Goal: Navigation & Orientation: Find specific page/section

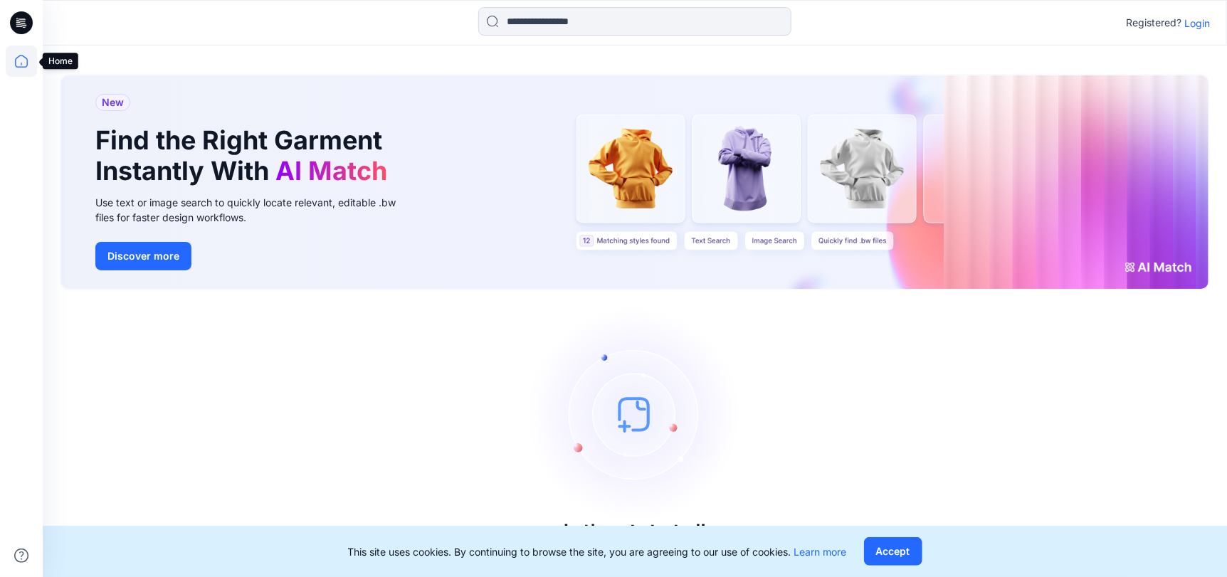
click at [23, 60] on icon at bounding box center [21, 61] width 31 height 31
click at [20, 60] on icon at bounding box center [21, 61] width 31 height 31
click at [881, 552] on button "Accept" at bounding box center [893, 551] width 58 height 28
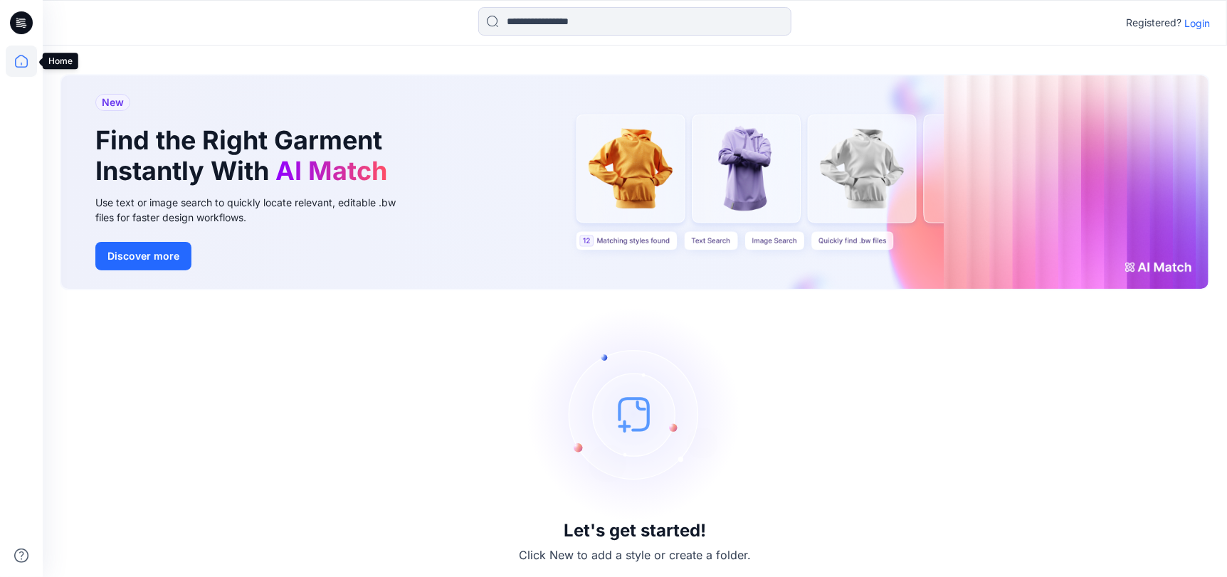
click at [18, 58] on icon at bounding box center [21, 61] width 31 height 31
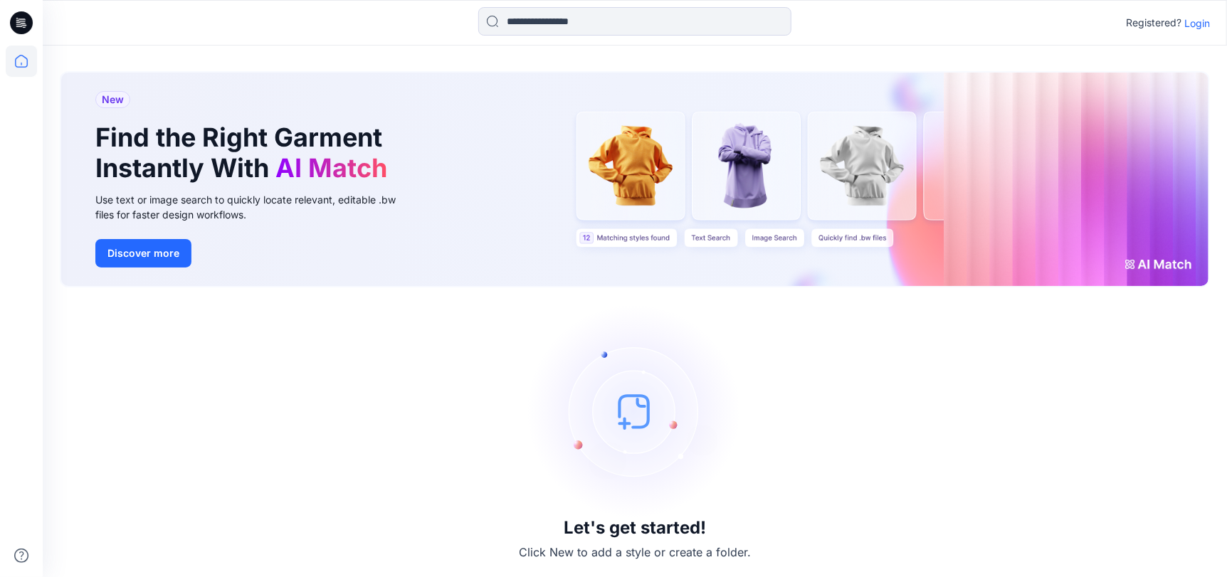
scroll to position [4, 0]
click at [17, 60] on icon at bounding box center [21, 61] width 31 height 31
click at [1204, 23] on p "Login" at bounding box center [1197, 23] width 26 height 15
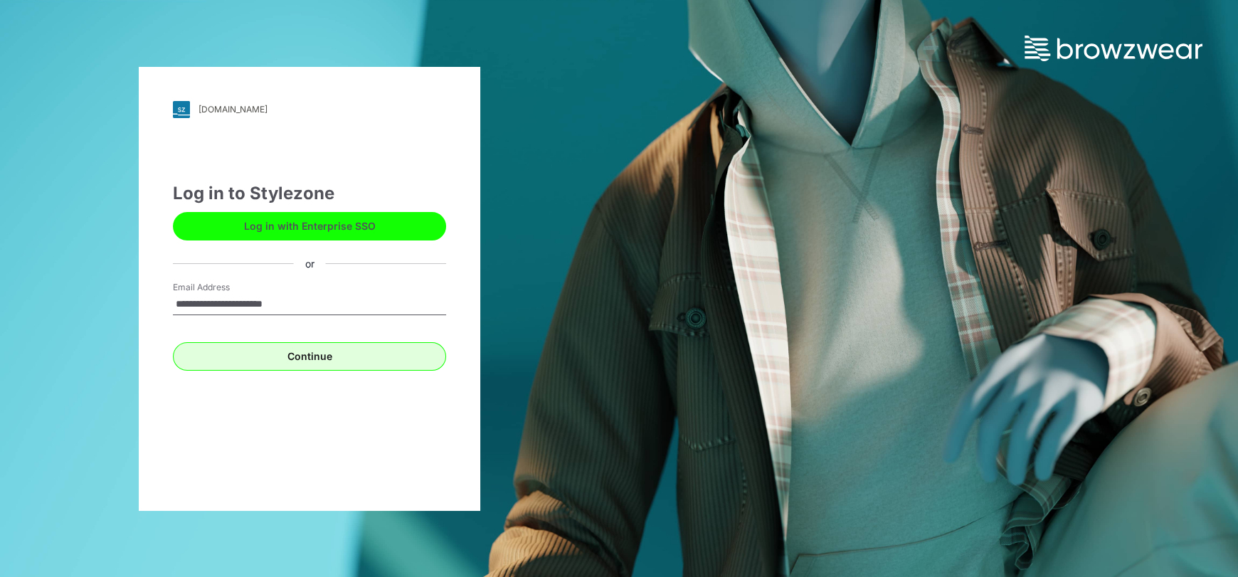
type input "**********"
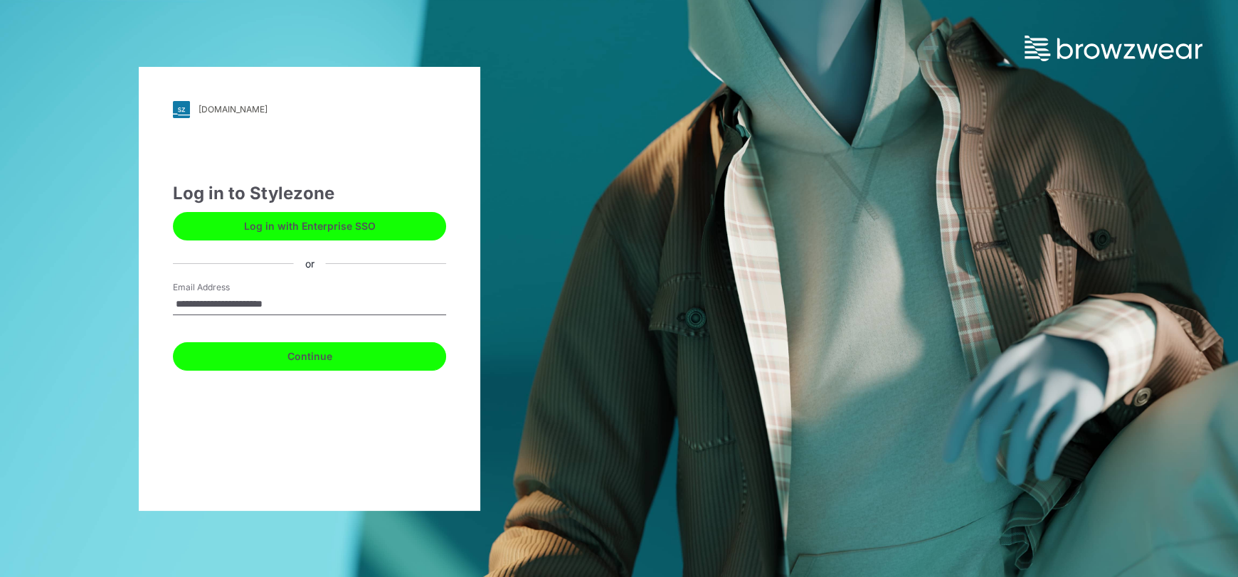
click at [316, 360] on button "Continue" at bounding box center [309, 356] width 273 height 28
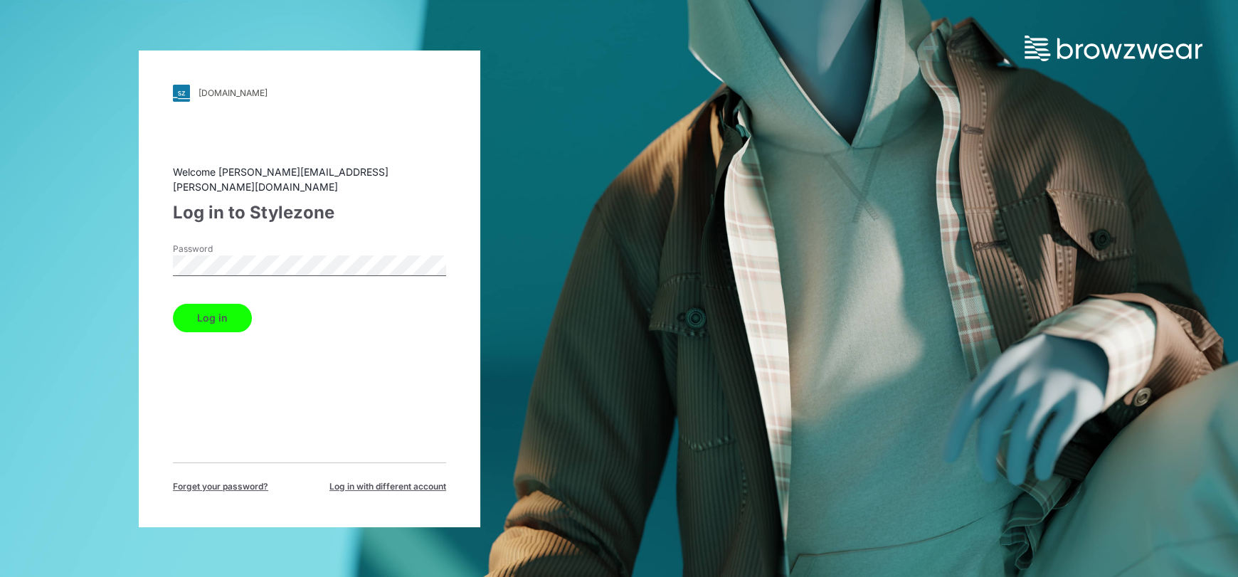
click at [220, 307] on button "Log in" at bounding box center [212, 318] width 79 height 28
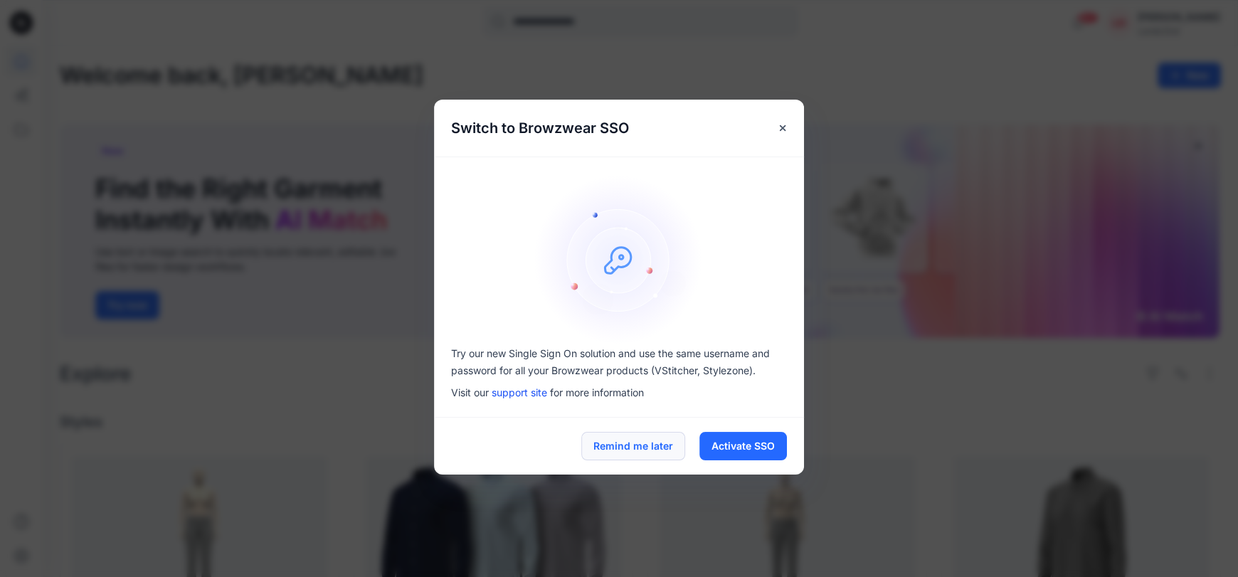
drag, startPoint x: 640, startPoint y: 443, endPoint x: 675, endPoint y: 443, distance: 35.6
click at [642, 444] on button "Remind me later" at bounding box center [633, 446] width 104 height 28
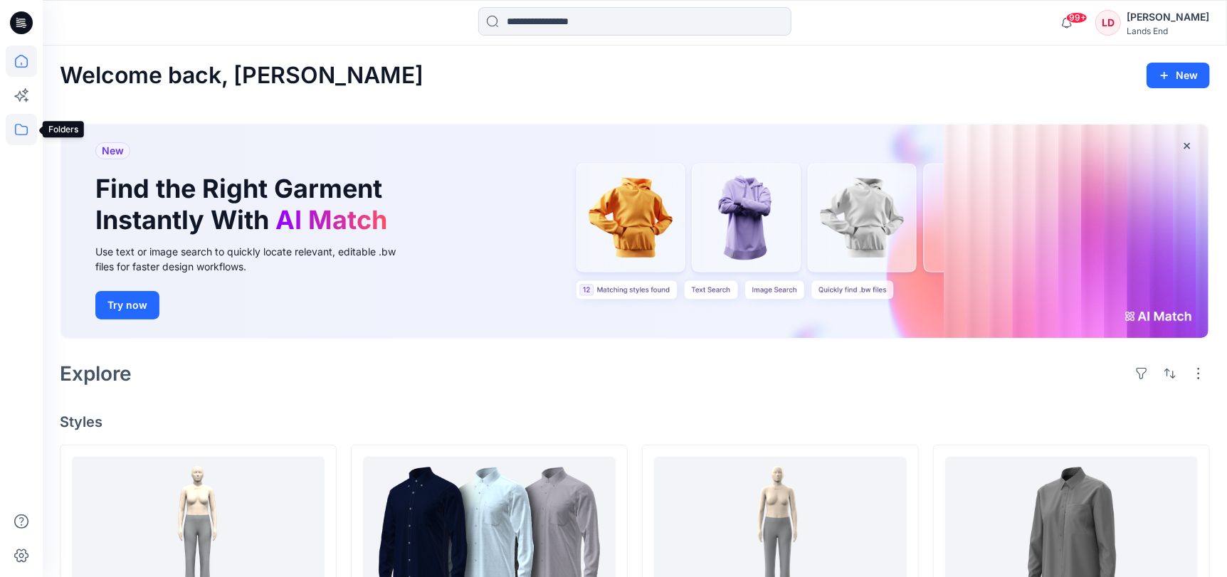
click at [21, 132] on icon at bounding box center [21, 129] width 31 height 31
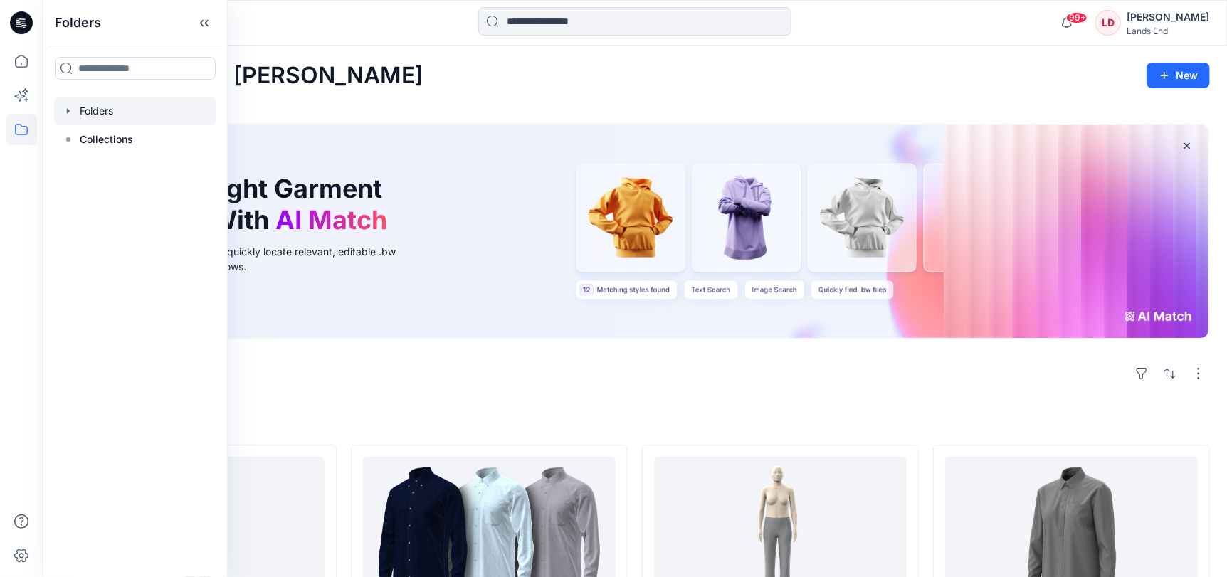
click at [108, 105] on div at bounding box center [135, 111] width 162 height 28
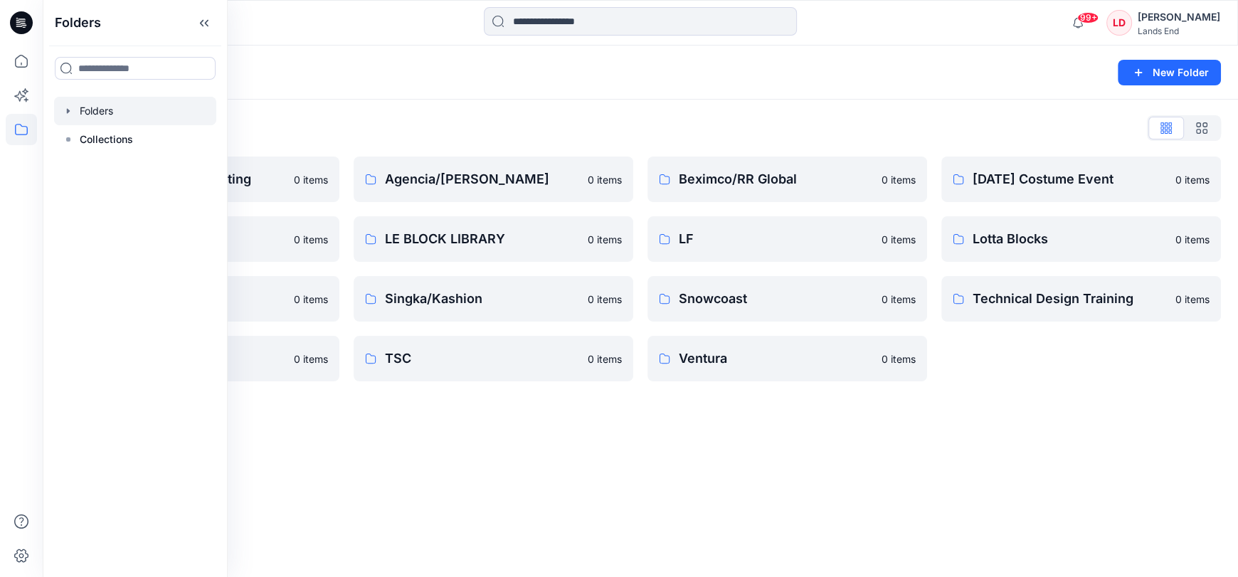
click at [509, 133] on div "Folders List" at bounding box center [640, 128] width 1161 height 23
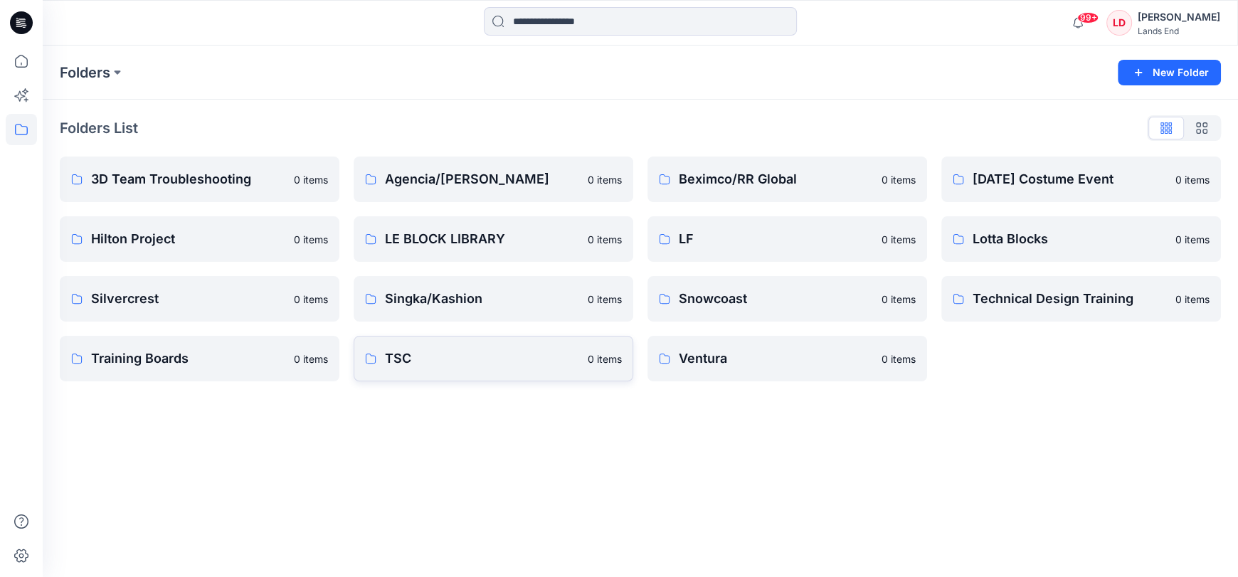
click at [416, 361] on p "TSC" at bounding box center [482, 359] width 194 height 20
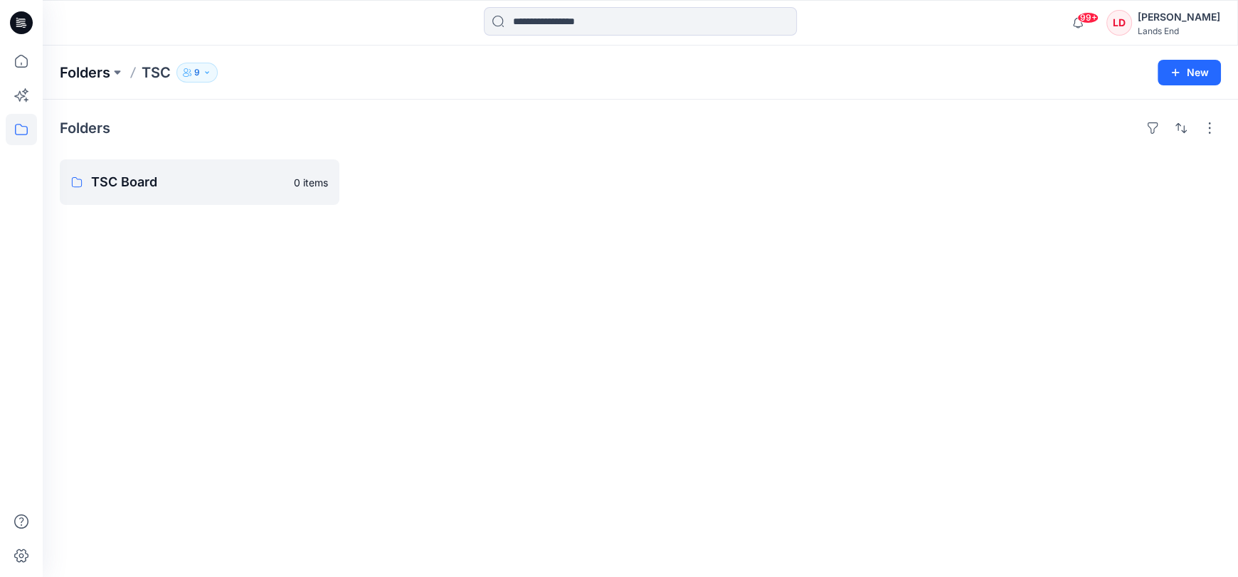
click at [94, 70] on p "Folders" at bounding box center [85, 73] width 51 height 20
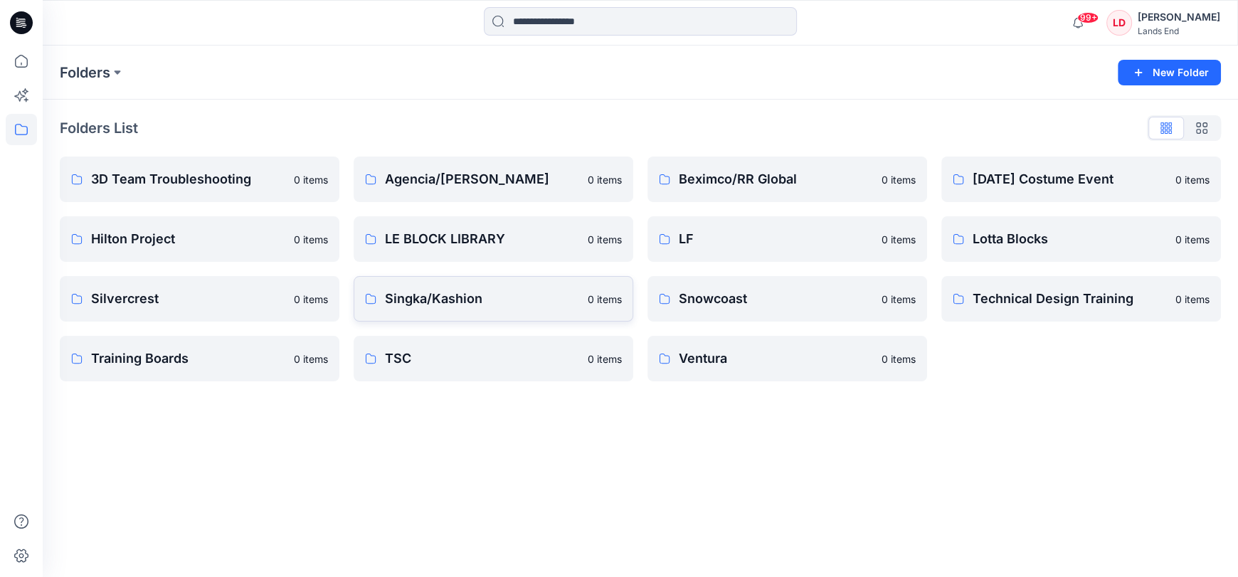
click at [409, 297] on p "Singka/Kashion" at bounding box center [482, 299] width 194 height 20
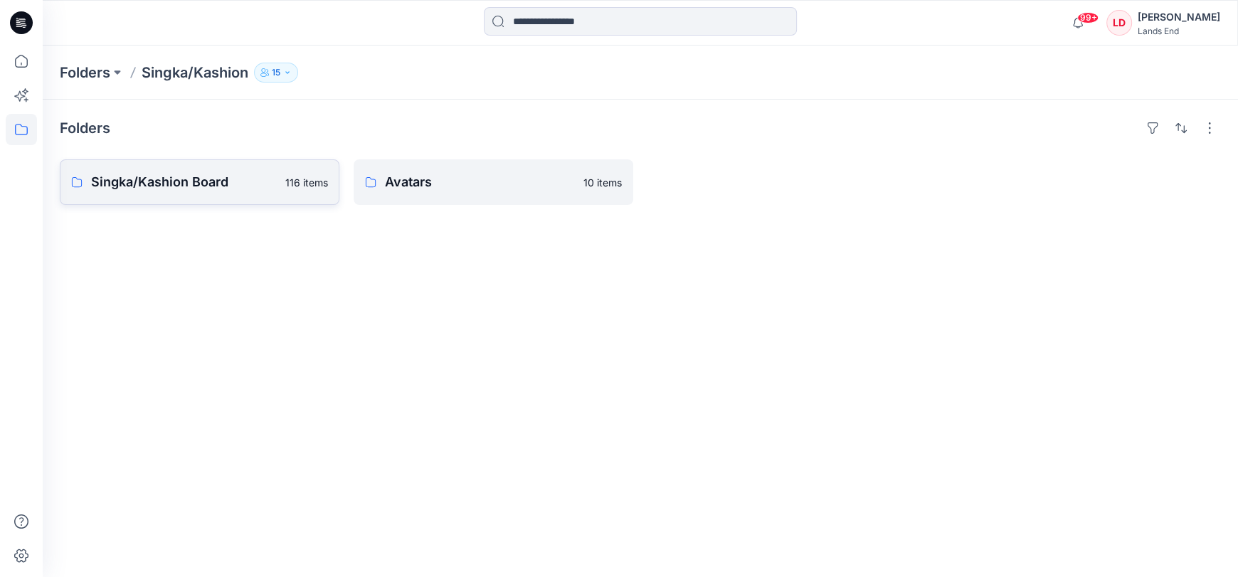
click at [163, 186] on p "Singka/Kashion Board" at bounding box center [184, 182] width 186 height 20
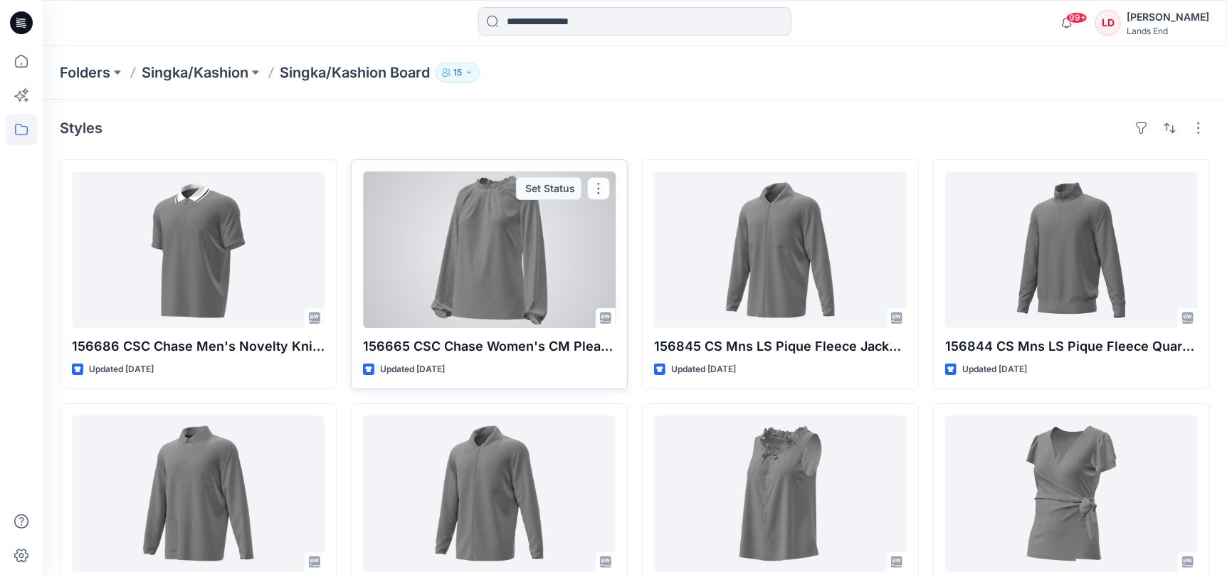
click at [488, 278] on div at bounding box center [489, 249] width 253 height 157
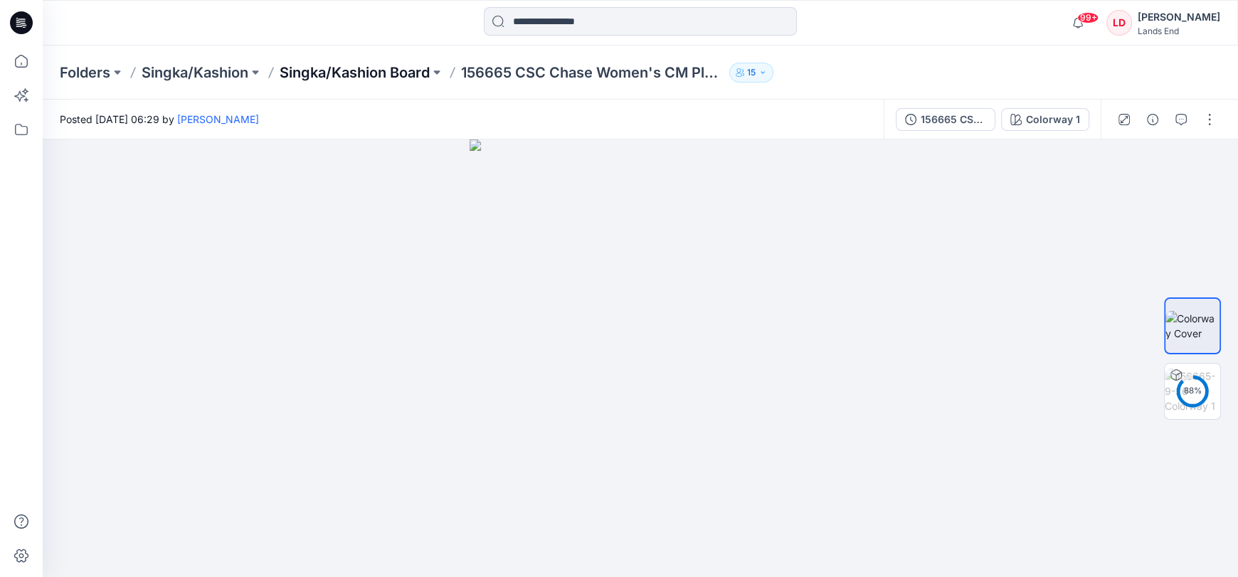
click at [380, 70] on p "Singka/Kashion Board" at bounding box center [355, 73] width 150 height 20
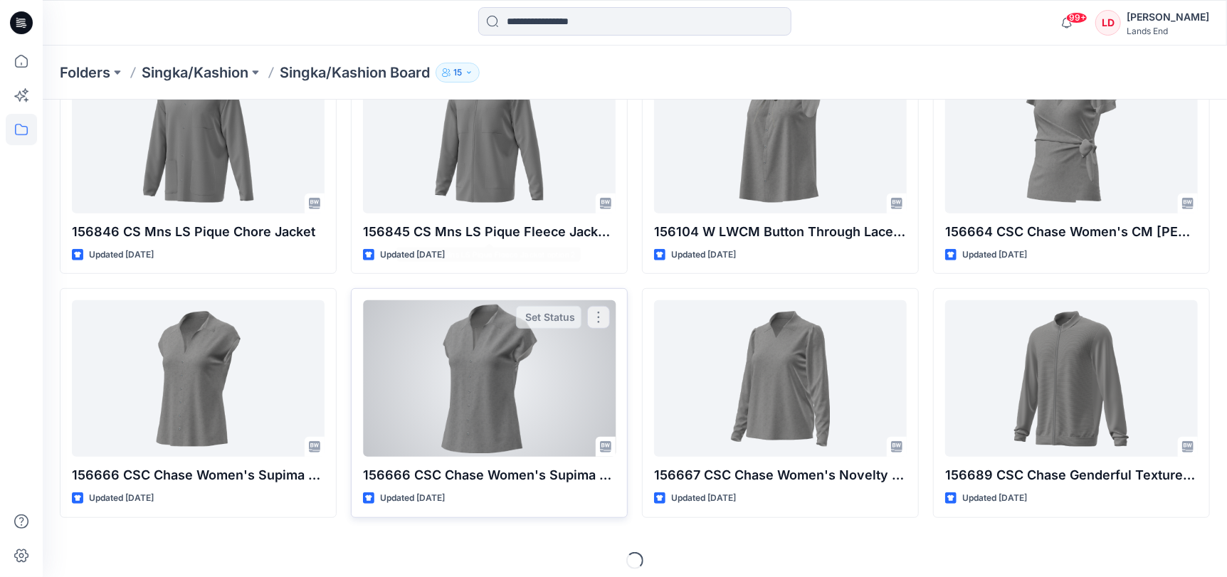
scroll to position [367, 0]
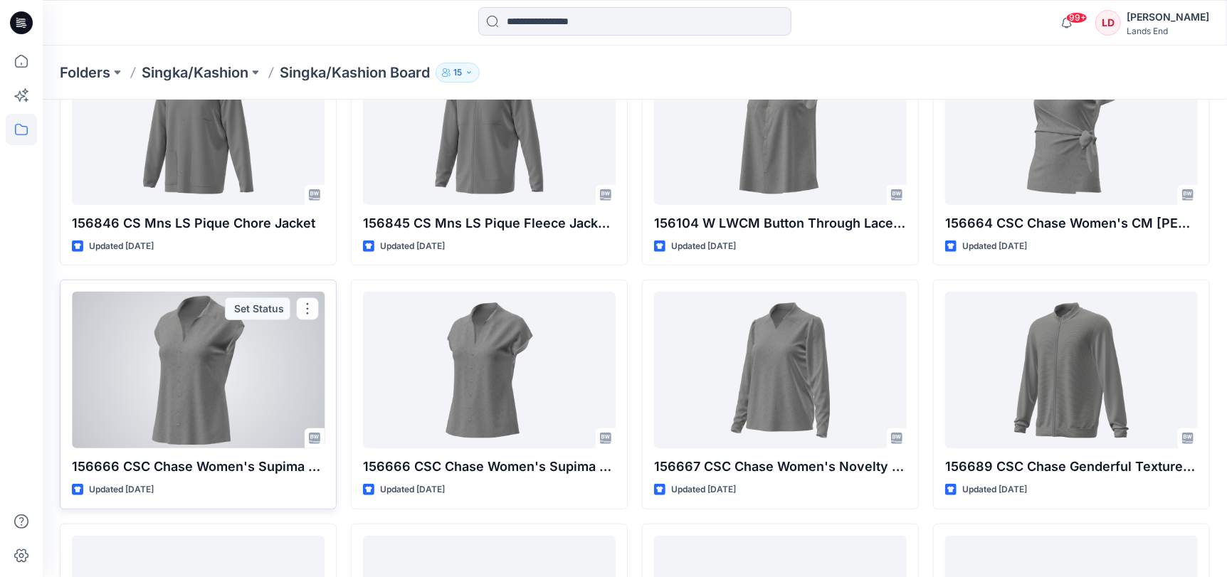
click at [192, 349] on div at bounding box center [198, 370] width 253 height 157
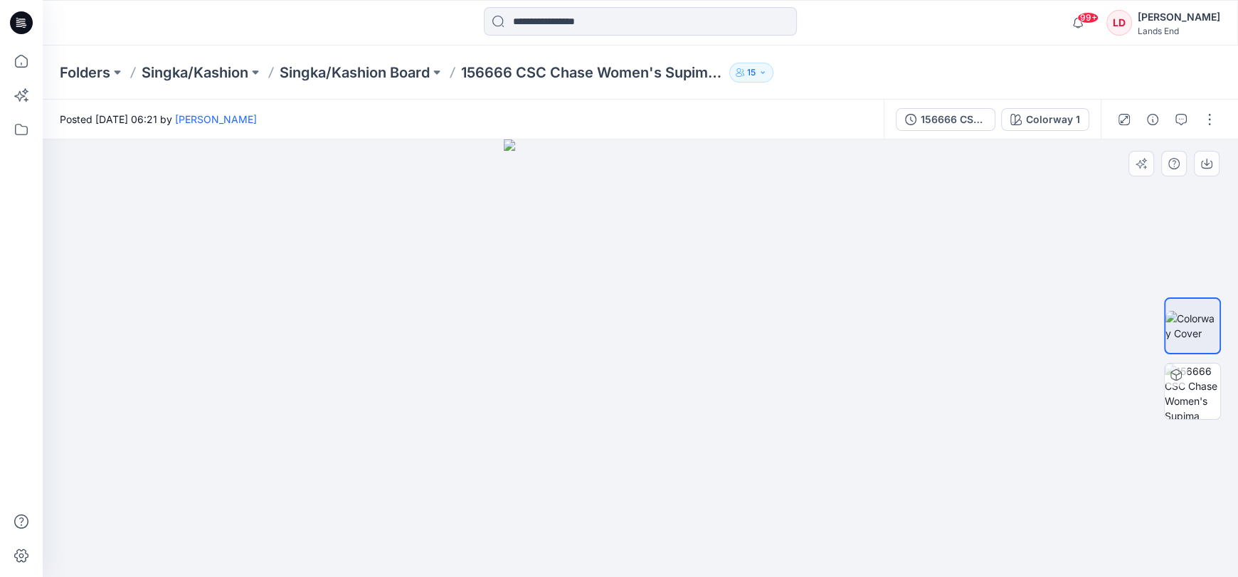
drag, startPoint x: 306, startPoint y: 387, endPoint x: 417, endPoint y: 385, distance: 111.0
click at [417, 385] on div at bounding box center [640, 358] width 1195 height 438
drag, startPoint x: 860, startPoint y: 375, endPoint x: 942, endPoint y: 371, distance: 81.9
click at [942, 371] on div at bounding box center [640, 358] width 1195 height 438
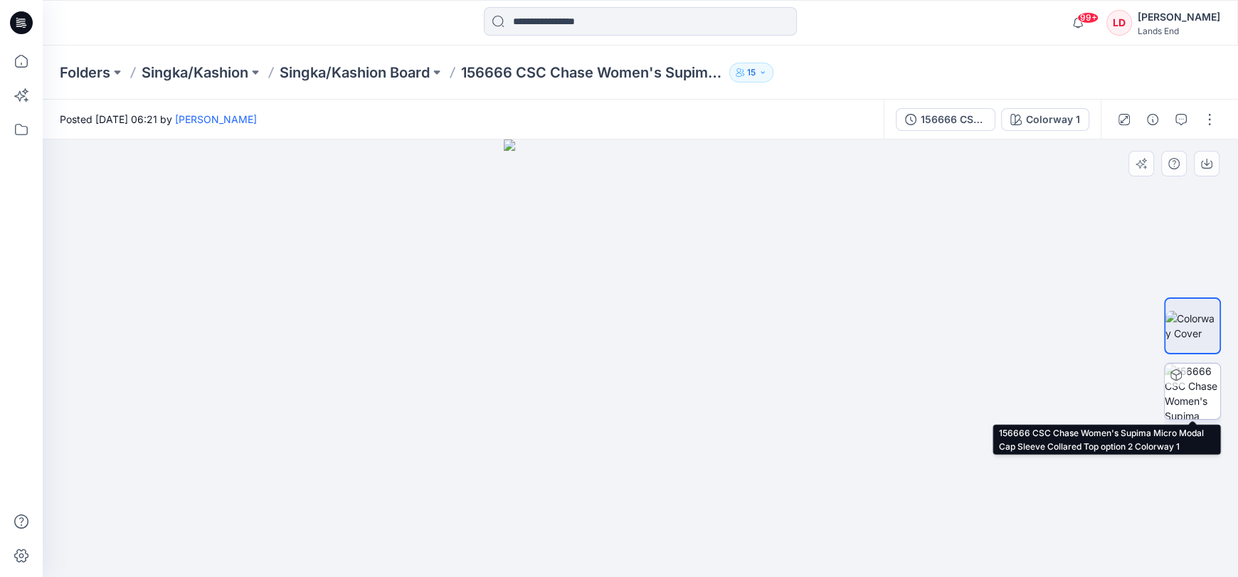
click at [1196, 386] on img at bounding box center [1193, 392] width 56 height 56
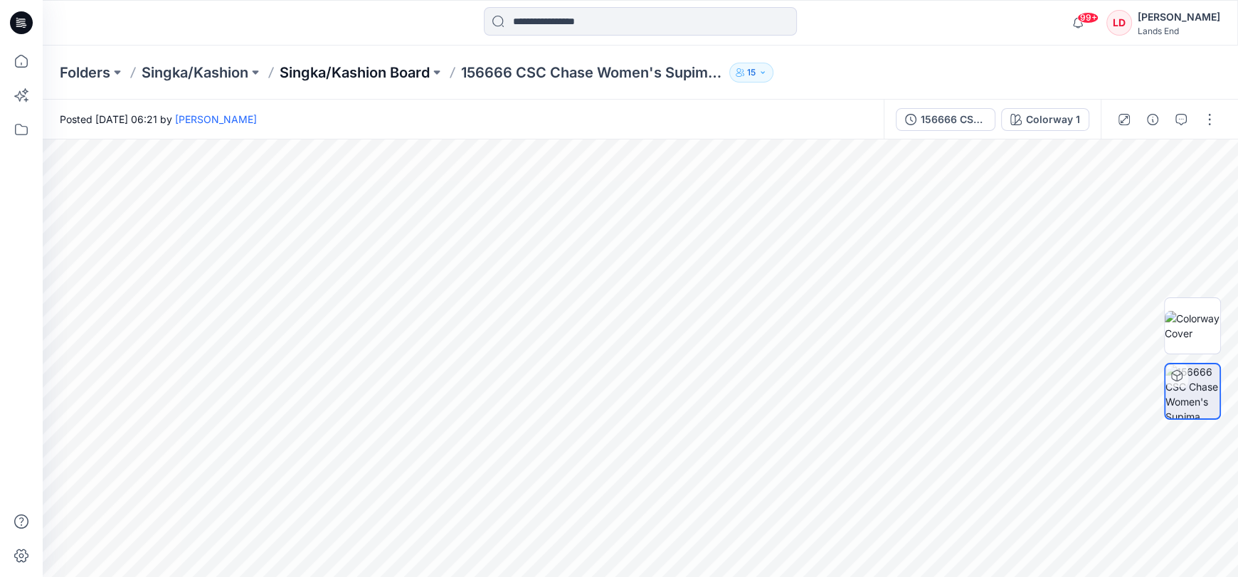
click at [330, 72] on p "Singka/Kashion Board" at bounding box center [355, 73] width 150 height 20
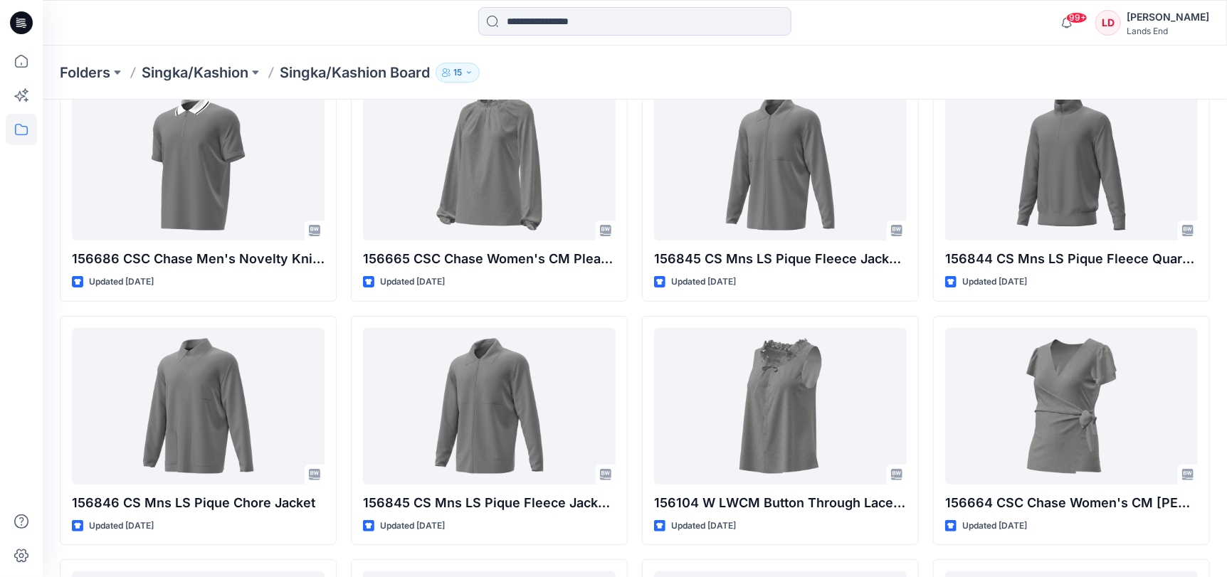
scroll to position [70, 0]
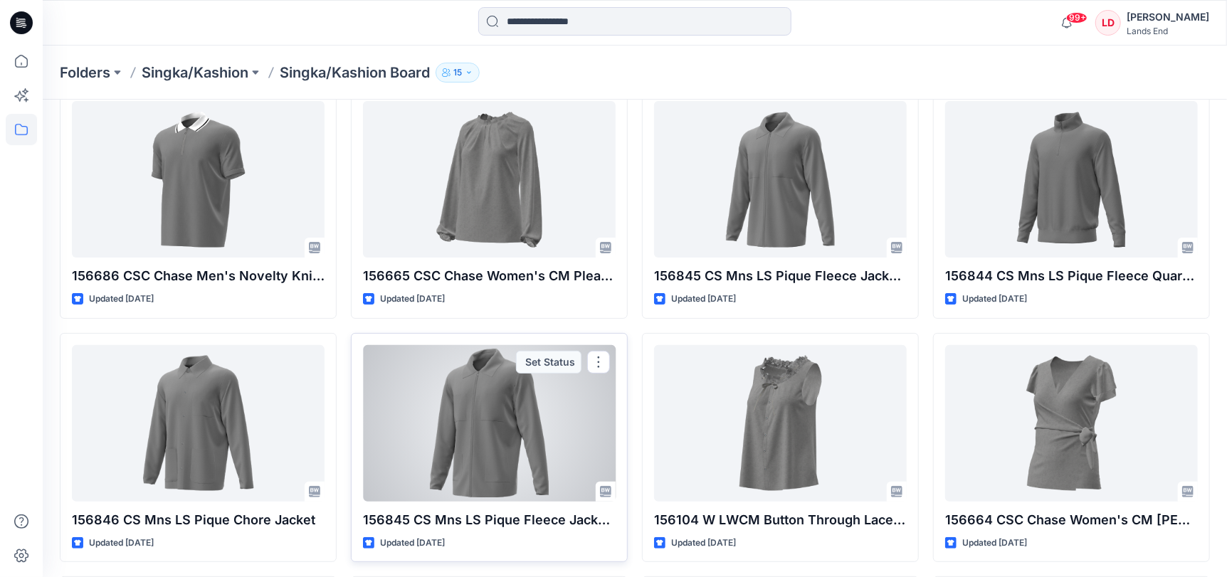
click at [505, 388] on div at bounding box center [489, 423] width 253 height 157
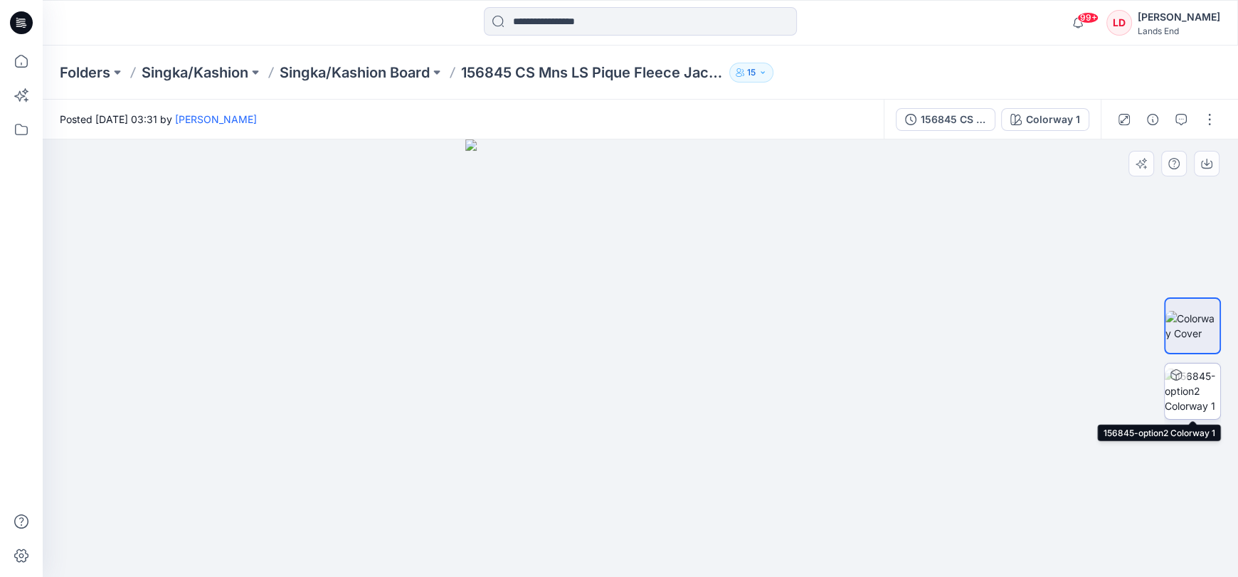
click at [1188, 384] on img at bounding box center [1193, 391] width 56 height 45
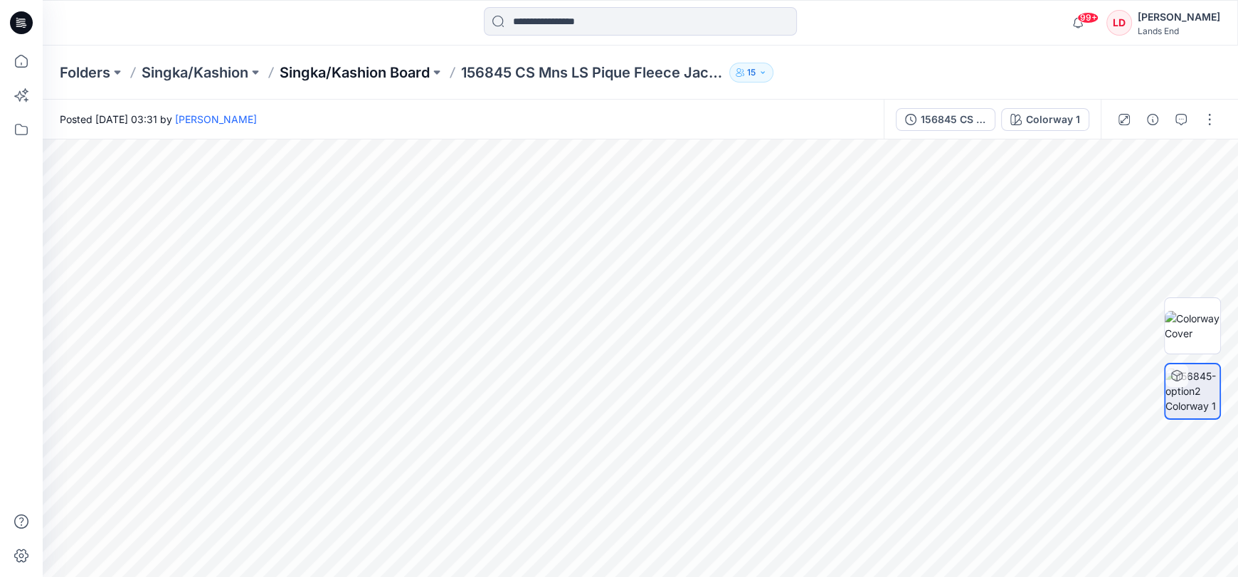
click at [340, 68] on p "Singka/Kashion Board" at bounding box center [355, 73] width 150 height 20
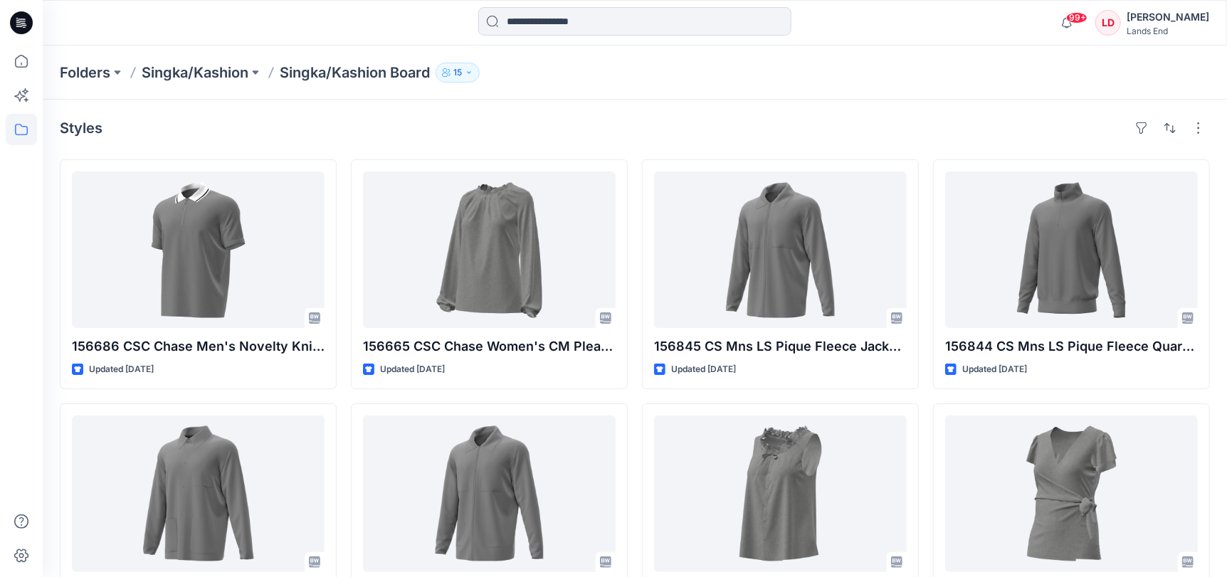
click at [207, 60] on div "Folders Singka/[PERSON_NAME]/Kashion Board 15" at bounding box center [635, 73] width 1184 height 54
click at [339, 66] on p "Singka/Kashion Board" at bounding box center [355, 73] width 150 height 20
click at [85, 70] on p "Folders" at bounding box center [85, 73] width 51 height 20
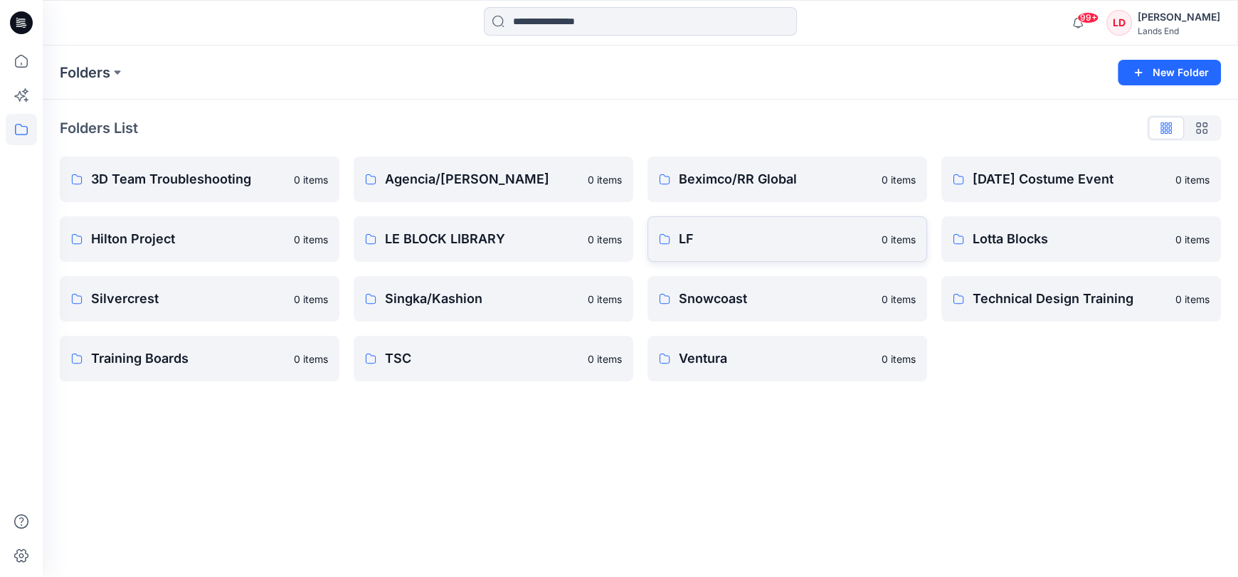
click at [735, 238] on p "LF" at bounding box center [776, 239] width 194 height 20
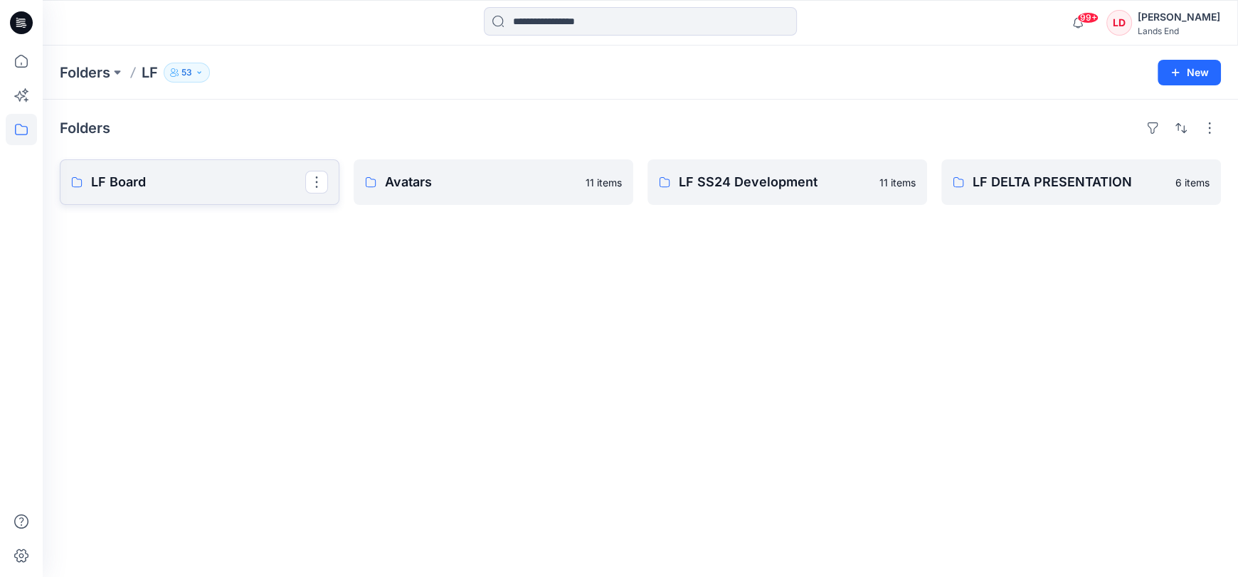
click at [110, 174] on p "LF Board" at bounding box center [198, 182] width 214 height 20
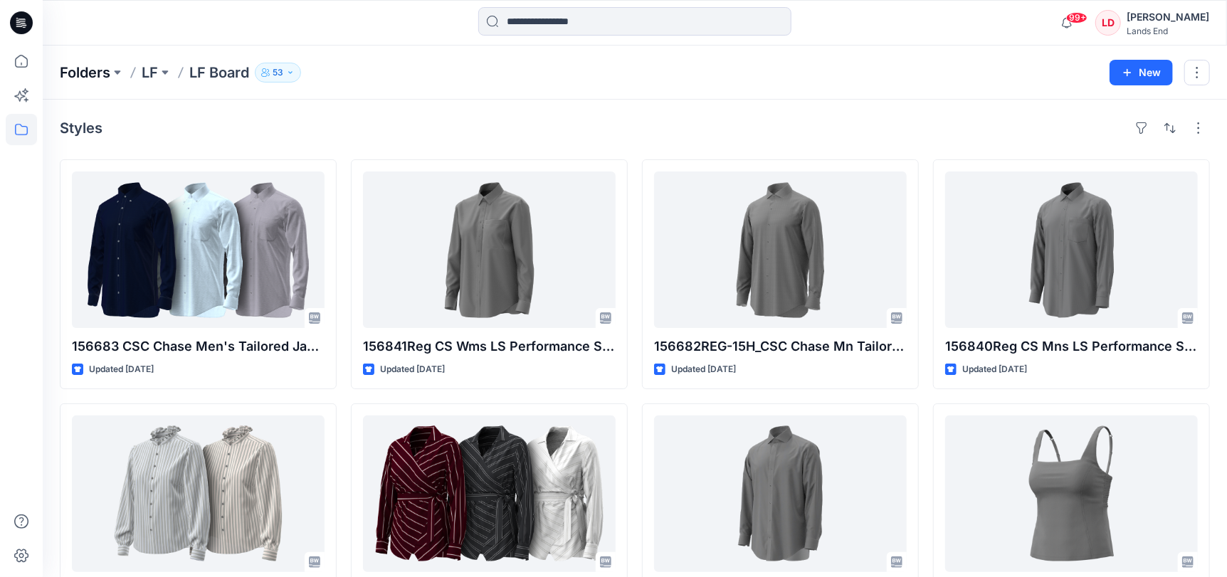
click at [82, 70] on p "Folders" at bounding box center [85, 73] width 51 height 20
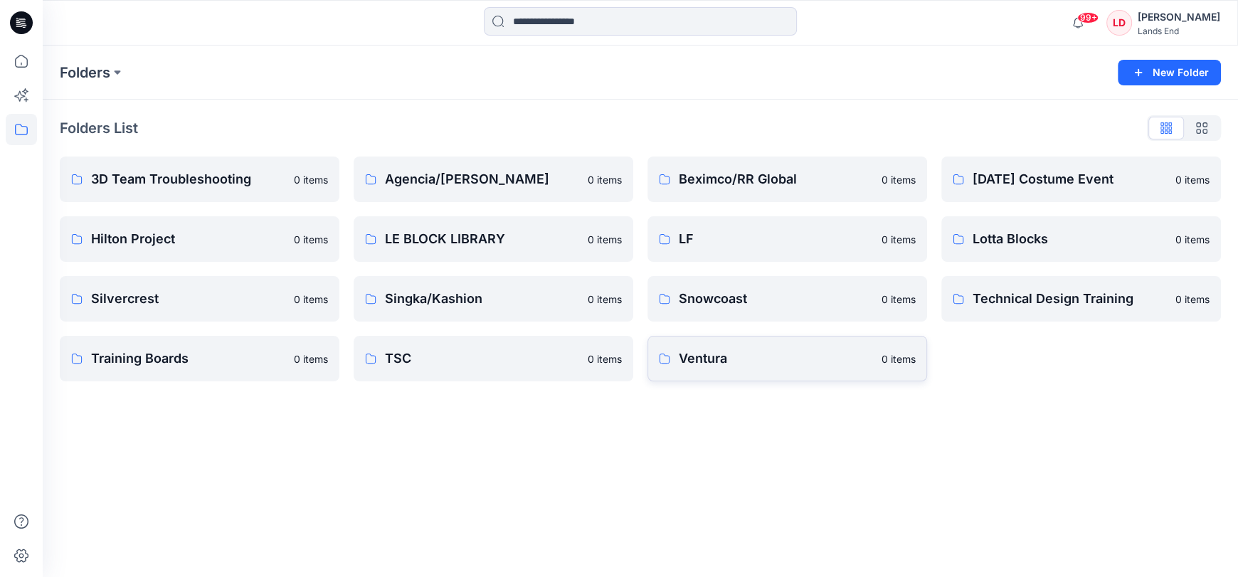
click at [709, 354] on p "Ventura" at bounding box center [776, 359] width 194 height 20
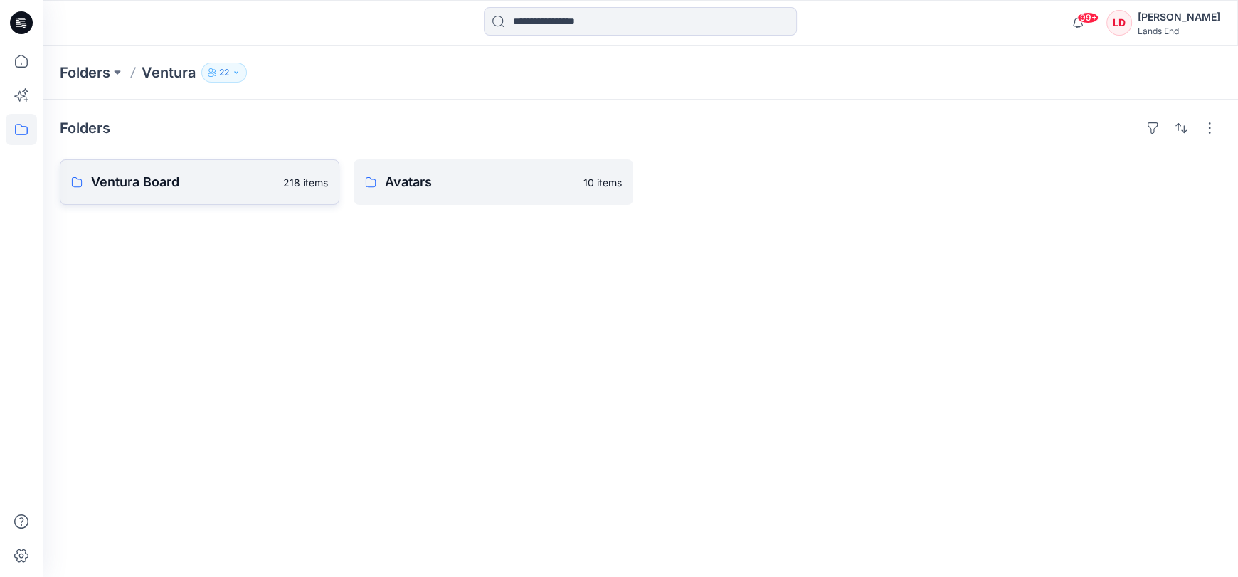
click at [120, 183] on p "Ventura Board" at bounding box center [183, 182] width 184 height 20
